Goal: Information Seeking & Learning: Learn about a topic

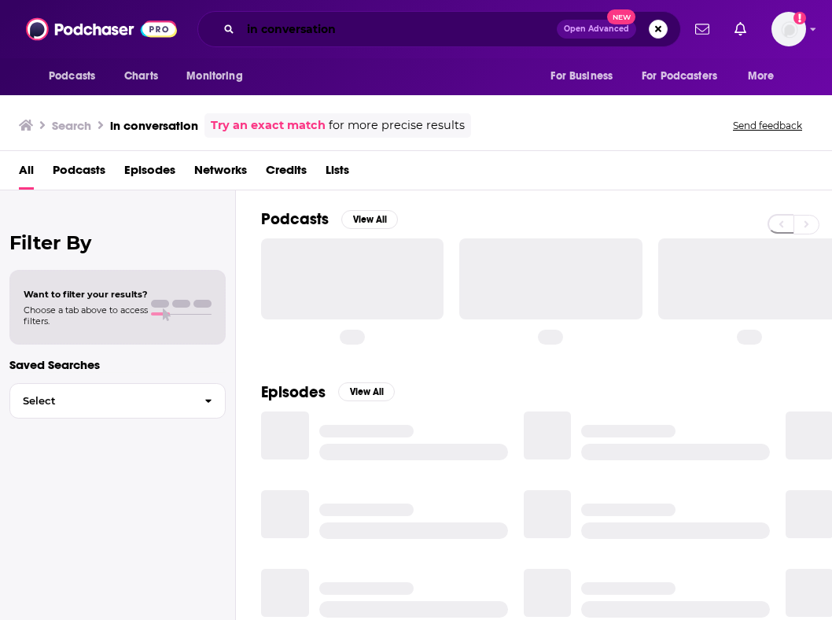
drag, startPoint x: 0, startPoint y: 0, endPoint x: 311, endPoint y: 21, distance: 312.2
click at [311, 21] on input "in conversation" at bounding box center [399, 29] width 316 height 25
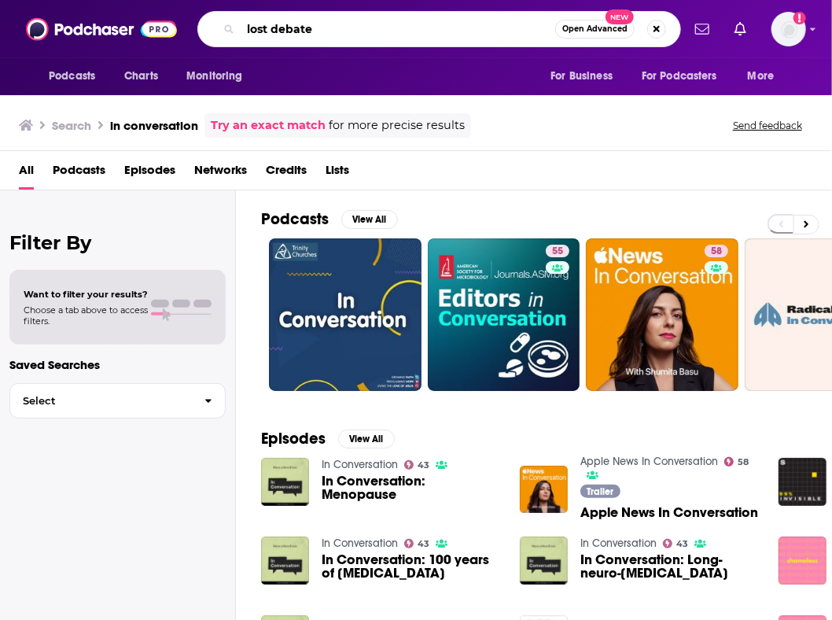
type input "lost debate"
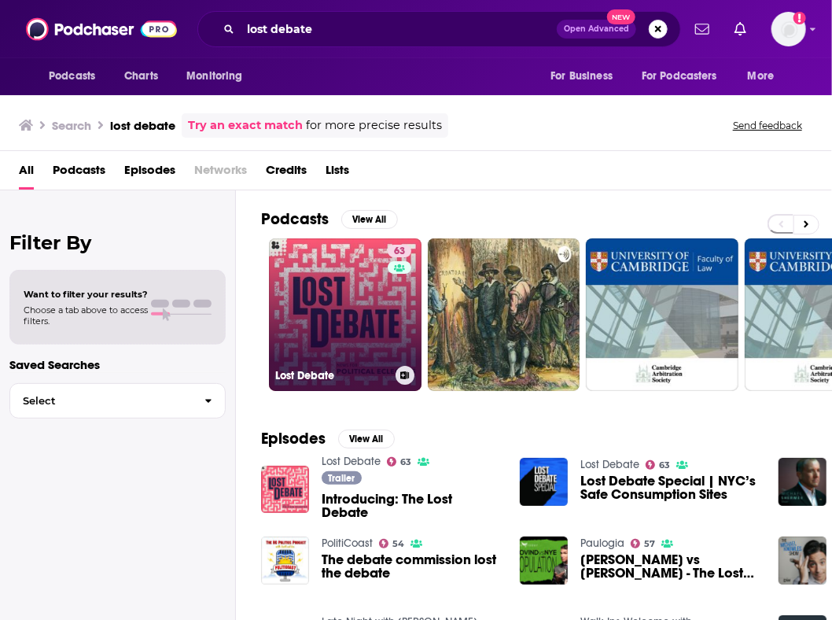
click at [368, 324] on link "63 Lost Debate" at bounding box center [345, 314] width 153 height 153
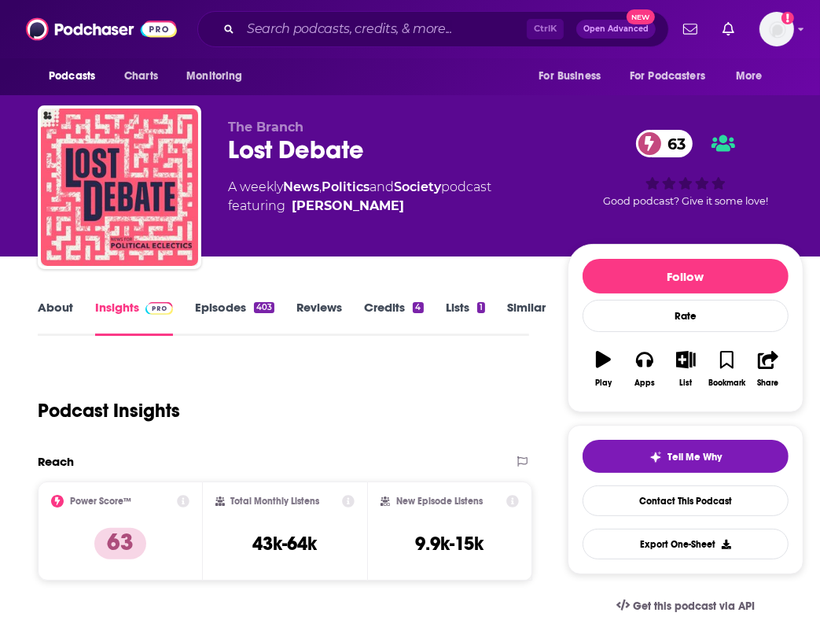
click at [72, 315] on link "About" at bounding box center [55, 318] width 35 height 36
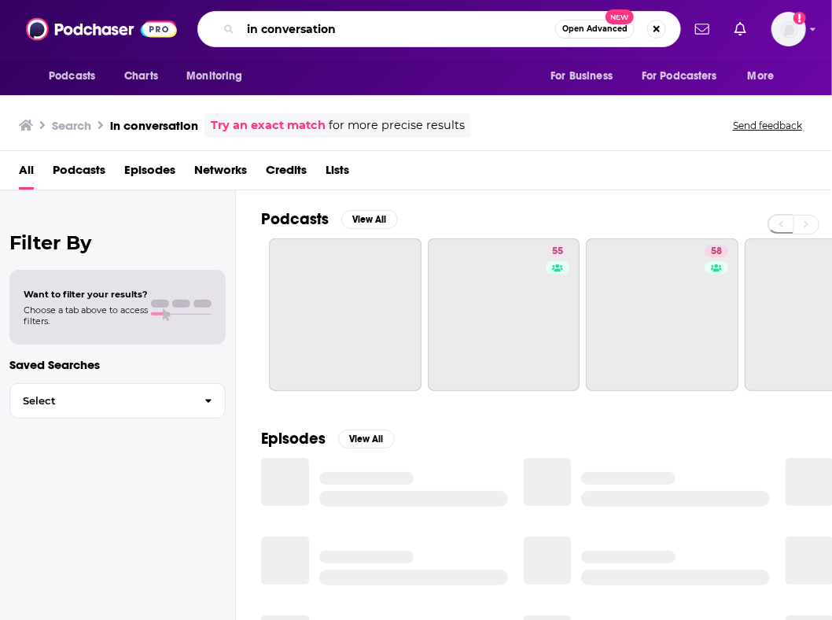
click at [352, 31] on input "in conversation" at bounding box center [398, 29] width 315 height 25
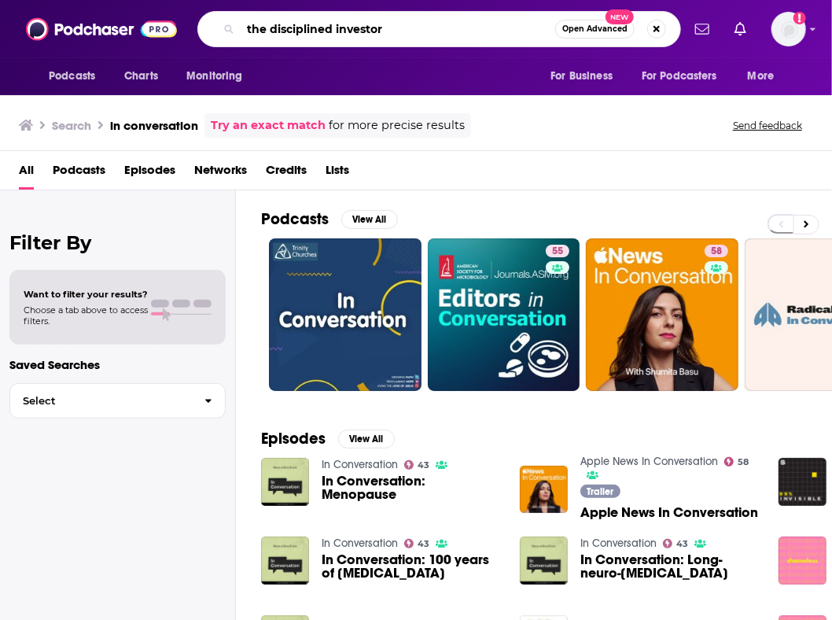
type input "the disciplined investor"
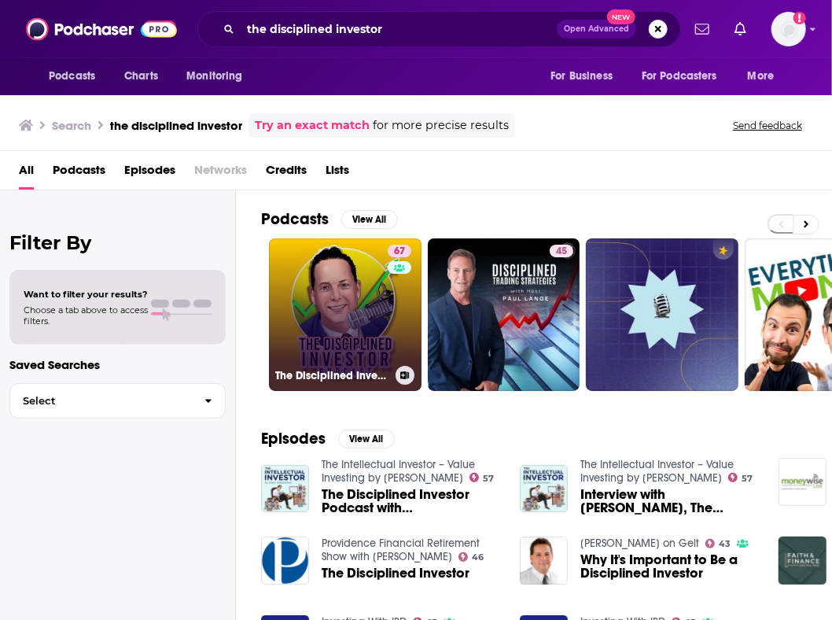
click at [352, 282] on link "67 The Disciplined Investor" at bounding box center [345, 314] width 153 height 153
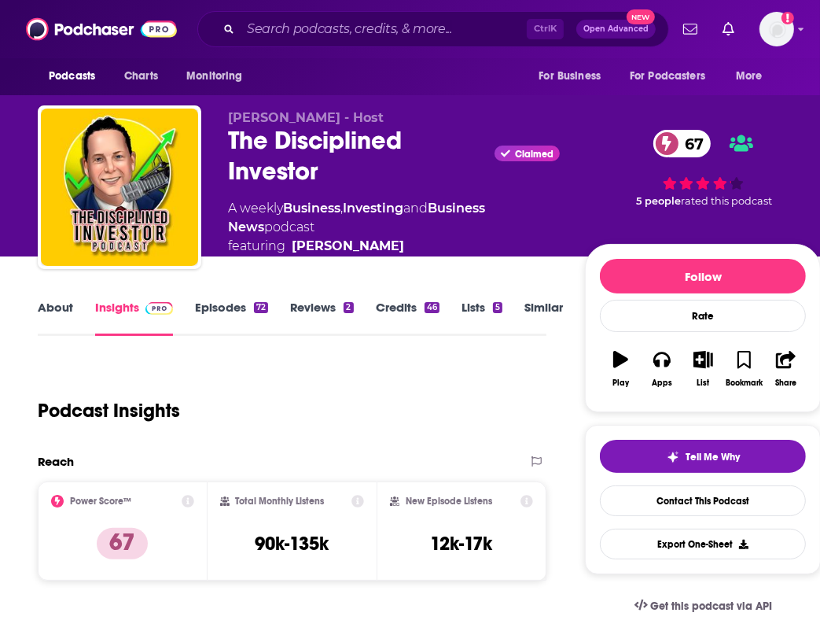
click at [70, 316] on link "About" at bounding box center [55, 318] width 35 height 36
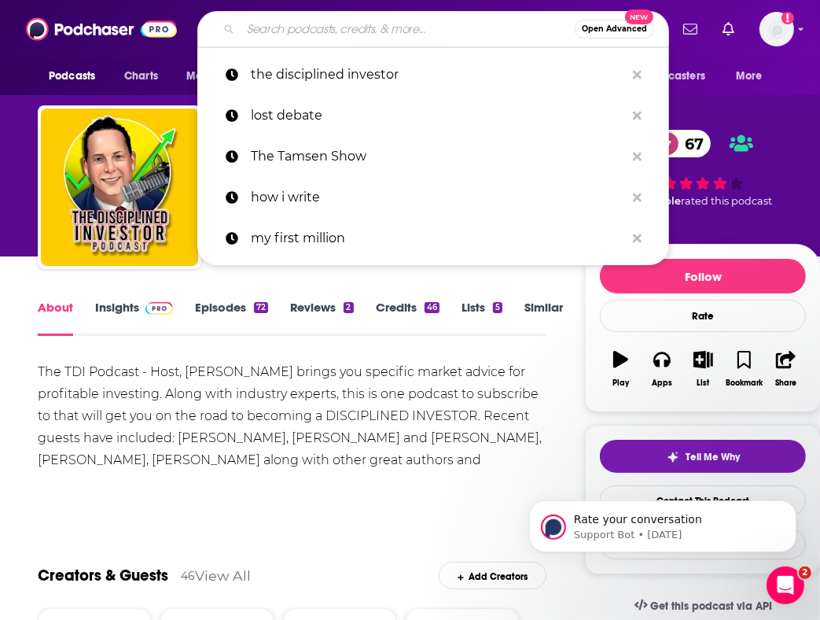
click at [315, 40] on input "Search podcasts, credits, & more..." at bounding box center [408, 29] width 334 height 25
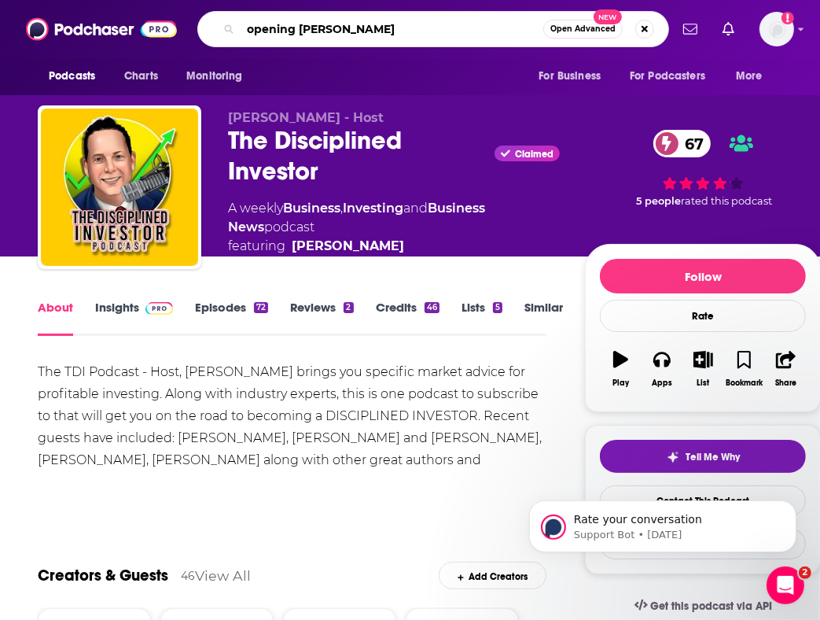
type input "opening bell daily"
